Goal: Task Accomplishment & Management: Complete application form

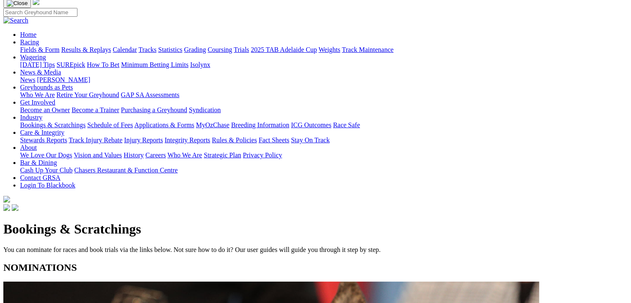
scroll to position [126, 0]
